Goal: Information Seeking & Learning: Understand process/instructions

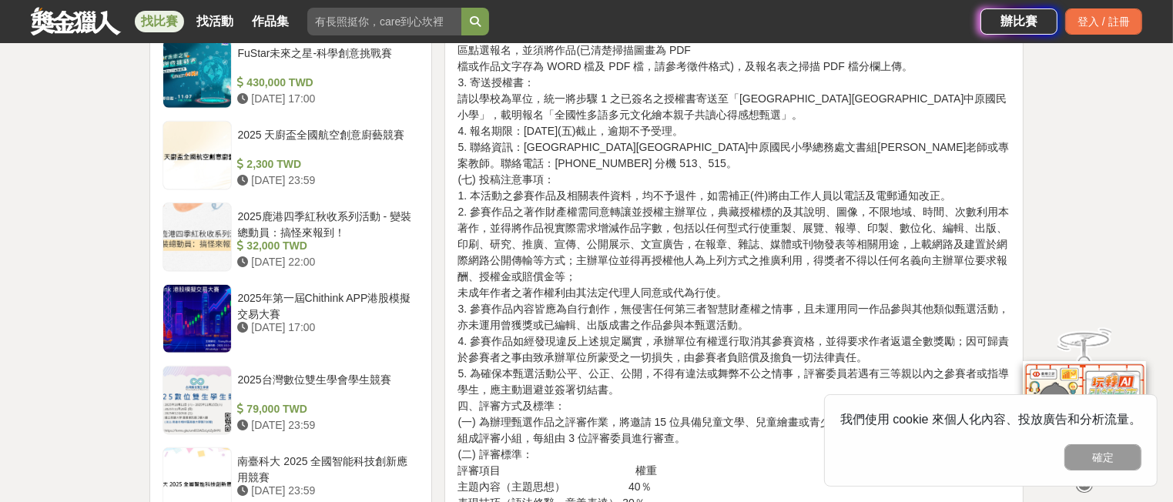
scroll to position [1464, 0]
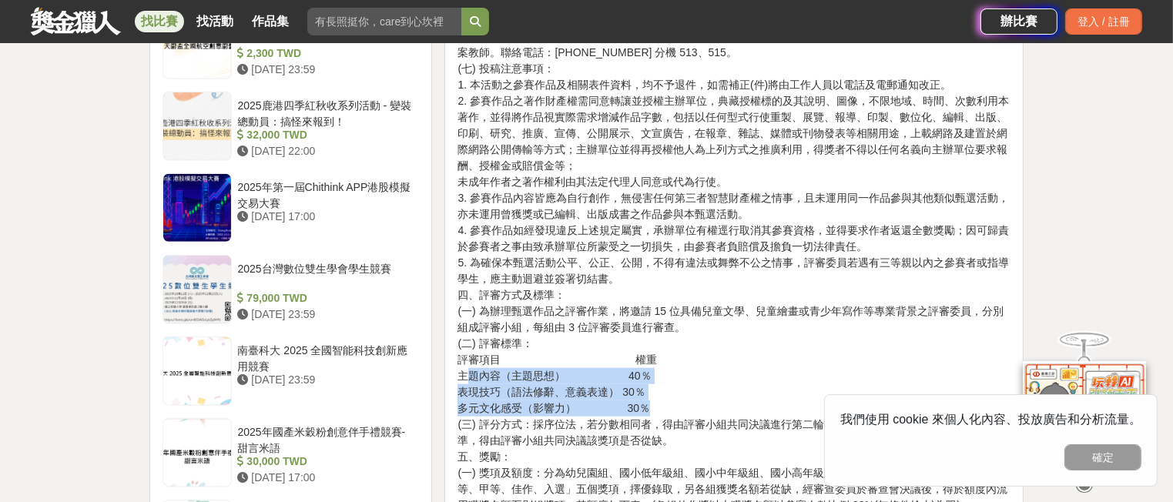
drag, startPoint x: 465, startPoint y: 375, endPoint x: 650, endPoint y: 408, distance: 187.7
click at [650, 408] on p "肆、計畫內容 一、參加對象：全國公私立幼兒園、國小及國中在學學生(含自學生、非營利幼兒園)。 二、活動期程： (一) 收件期間：[DATE](一)至 [DAT…" at bounding box center [734, 69] width 553 height 1408
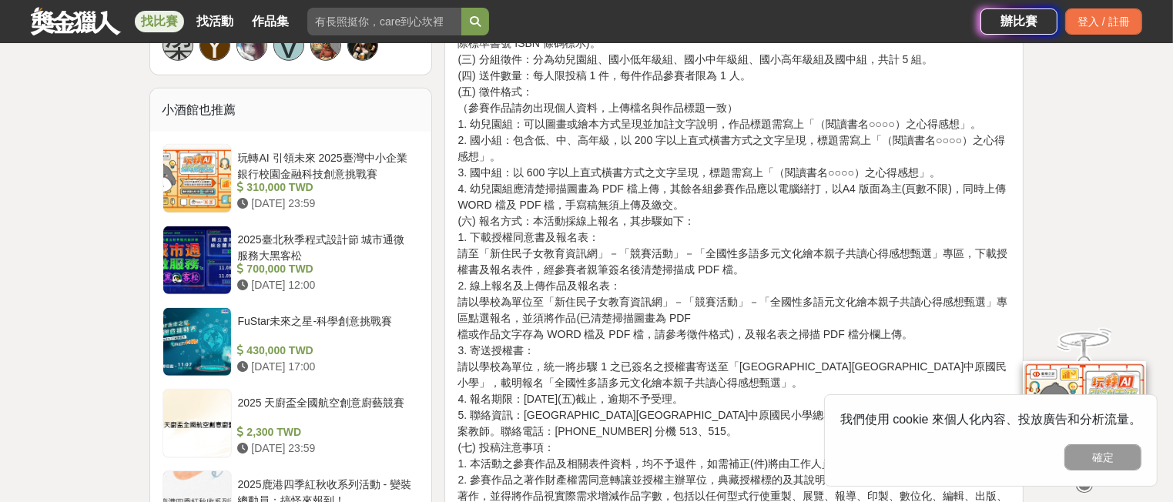
scroll to position [1156, 0]
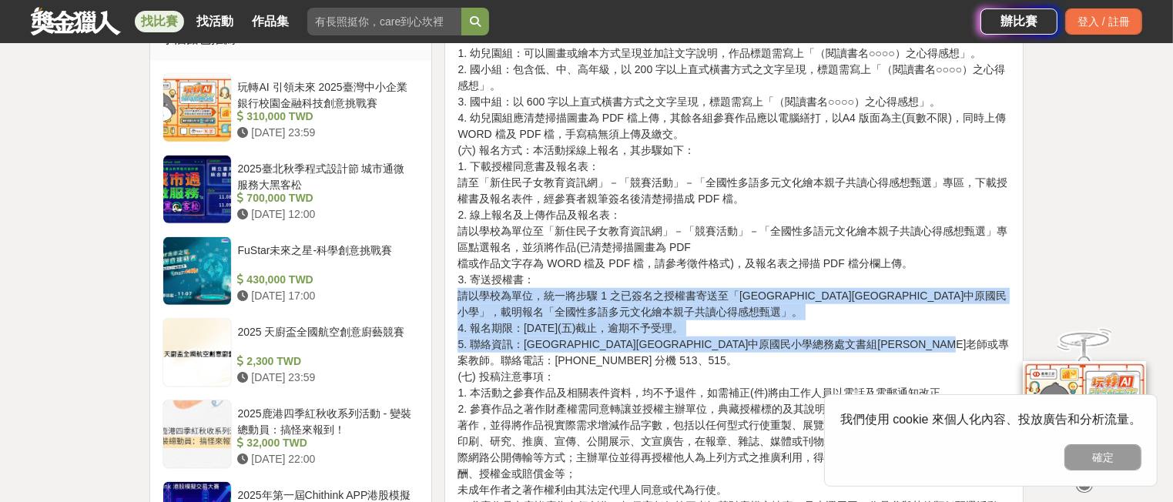
drag, startPoint x: 458, startPoint y: 294, endPoint x: 745, endPoint y: 354, distance: 293.6
click at [745, 354] on p "肆、計畫內容 一、參加對象：全國公私立幼兒園、國小及國中在學學生(含自學生、非營利幼兒園)。 二、活動期程： (一) 收件期間：[DATE](一)至 [DAT…" at bounding box center [734, 377] width 553 height 1408
copy p "請以學校為單位，統一將步驟 1 之已簽名之授權書寄送至「[GEOGRAPHIC_DATA][GEOGRAPHIC_DATA]中原國民小學」，載明報名「全國性多…"
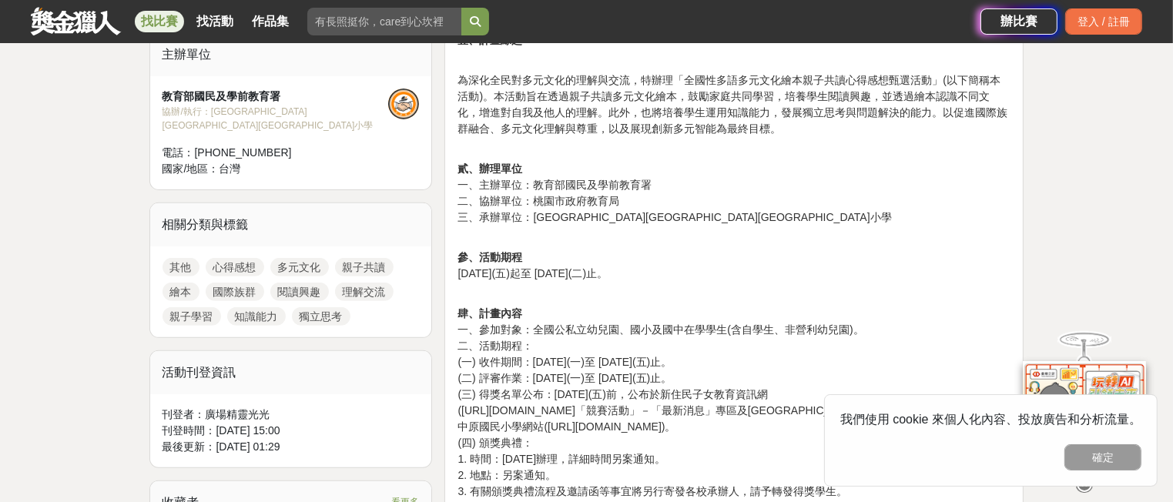
scroll to position [616, 0]
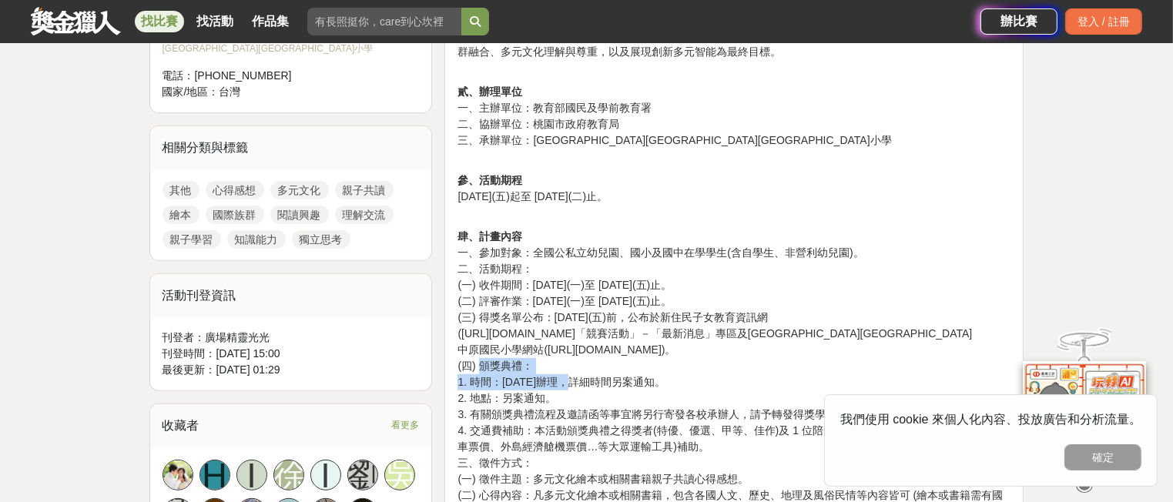
drag, startPoint x: 480, startPoint y: 357, endPoint x: 555, endPoint y: 378, distance: 77.6
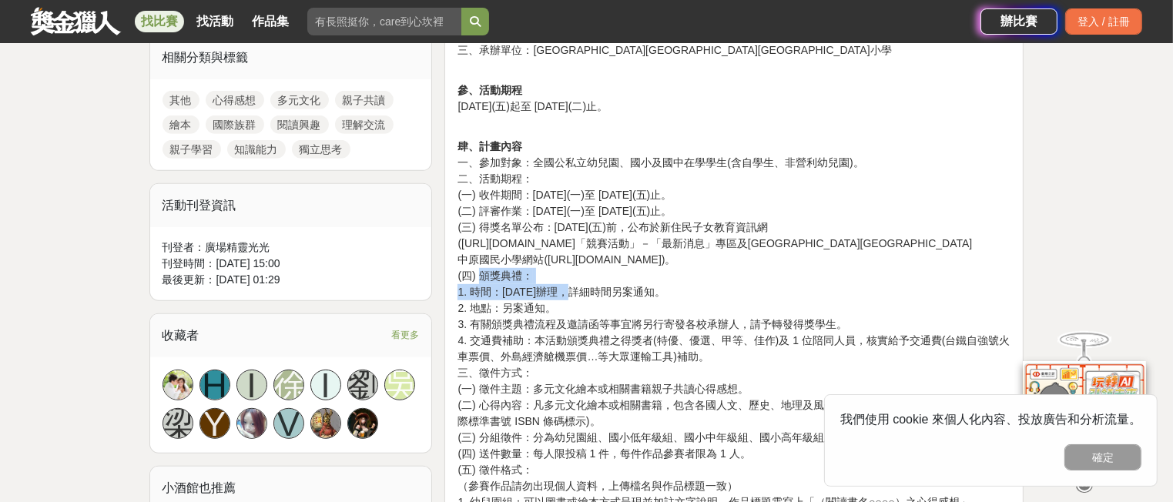
scroll to position [770, 0]
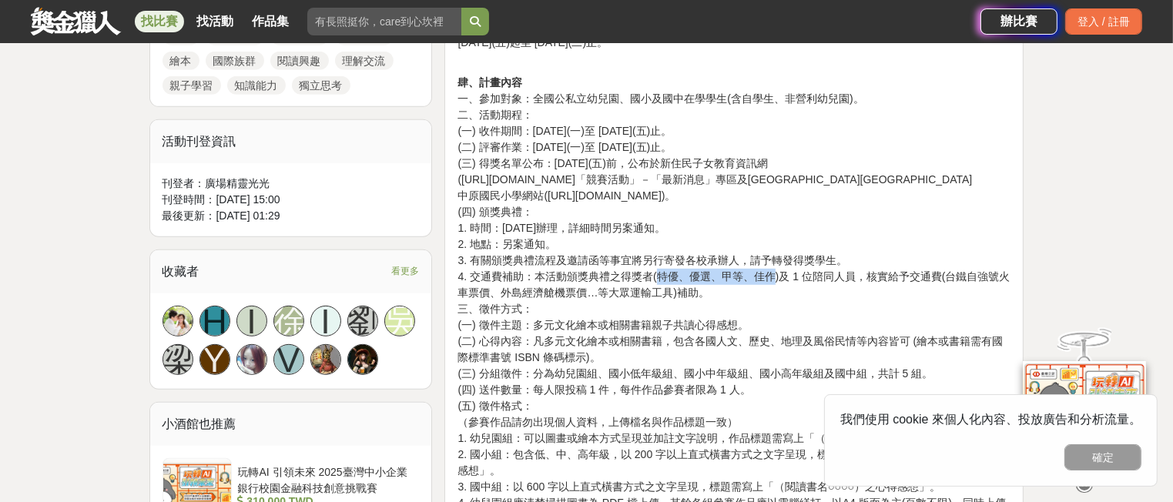
drag, startPoint x: 655, startPoint y: 276, endPoint x: 771, endPoint y: 276, distance: 116.3
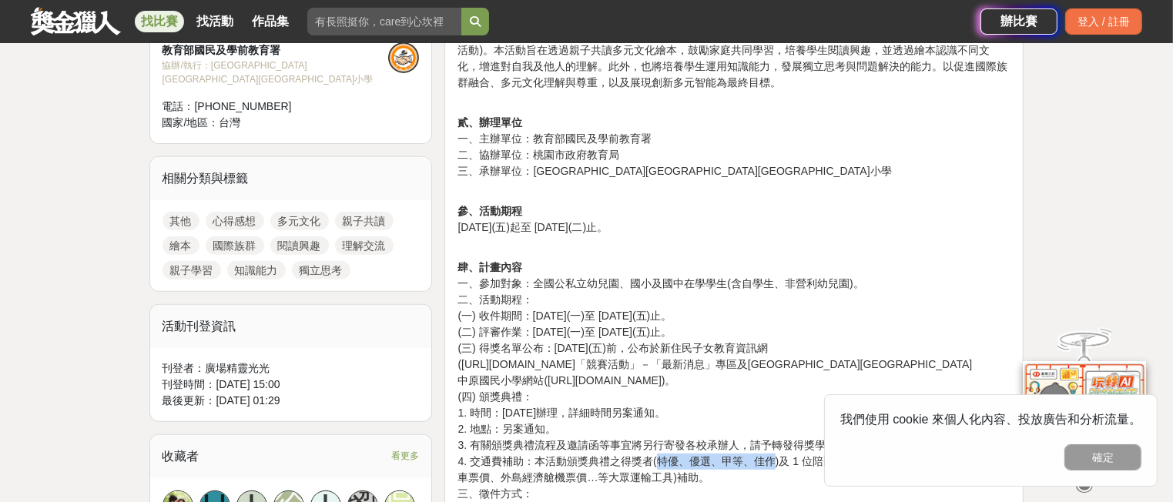
scroll to position [462, 0]
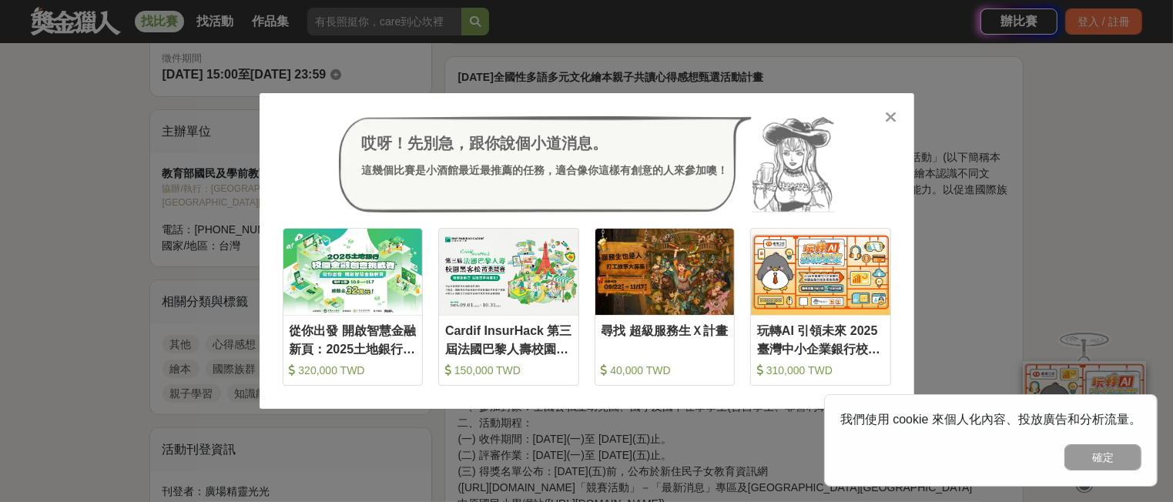
click at [888, 120] on icon at bounding box center [891, 116] width 12 height 15
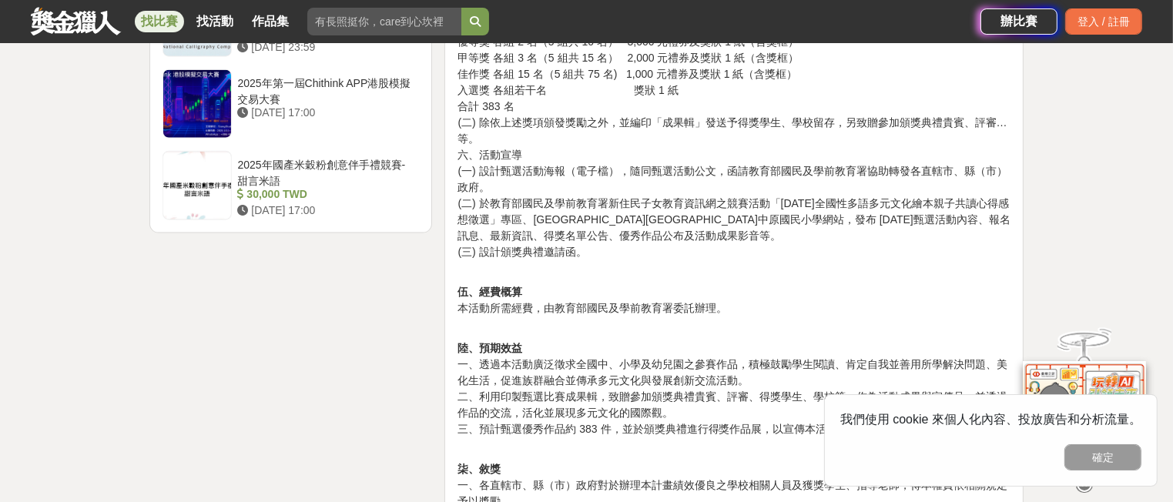
scroll to position [2003, 0]
